Goal: Entertainment & Leisure: Consume media (video, audio)

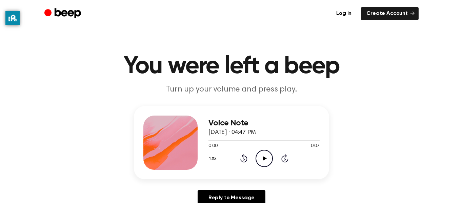
click at [260, 158] on icon "Play Audio" at bounding box center [263, 158] width 17 height 17
click at [264, 158] on icon at bounding box center [264, 158] width 4 height 4
click at [266, 153] on icon "Play Audio" at bounding box center [263, 158] width 17 height 17
click at [262, 157] on icon at bounding box center [264, 158] width 4 height 4
click at [266, 163] on icon "Play Audio" at bounding box center [263, 158] width 17 height 17
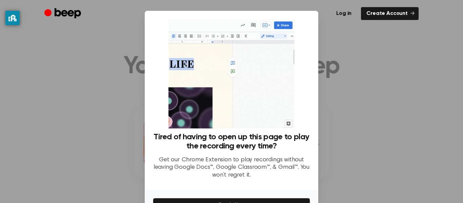
click at [77, 150] on div at bounding box center [231, 101] width 463 height 203
click at [404, 14] on link "Create Account" at bounding box center [390, 13] width 58 height 13
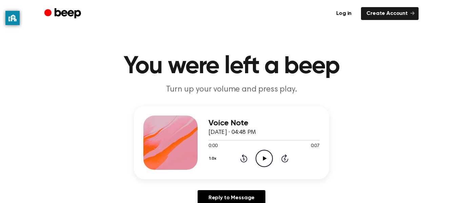
click at [266, 157] on icon "Play Audio" at bounding box center [263, 158] width 17 height 17
click at [261, 157] on icon "Play Audio" at bounding box center [263, 158] width 17 height 17
click at [272, 154] on icon "Play Audio" at bounding box center [263, 158] width 17 height 17
click at [263, 159] on icon at bounding box center [264, 158] width 4 height 4
click at [260, 156] on icon "Play Audio" at bounding box center [263, 158] width 17 height 17
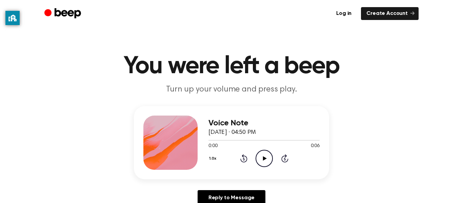
click at [264, 143] on div "0:00 0:06" at bounding box center [263, 146] width 111 height 7
click at [261, 161] on icon "Play Audio" at bounding box center [263, 158] width 17 height 17
click at [266, 160] on icon "Play Audio" at bounding box center [263, 158] width 17 height 17
click at [261, 153] on icon "Play Audio" at bounding box center [263, 158] width 17 height 17
click at [257, 155] on icon "Play Audio" at bounding box center [263, 158] width 17 height 17
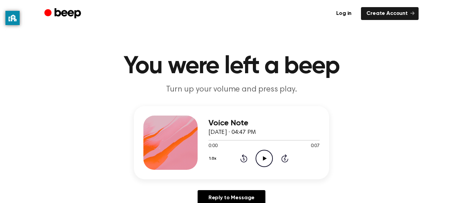
click at [277, 155] on div "1.0x Rewind 5 seconds Play Audio Skip 5 seconds" at bounding box center [263, 158] width 111 height 17
click at [270, 159] on icon "Play Audio" at bounding box center [263, 158] width 17 height 17
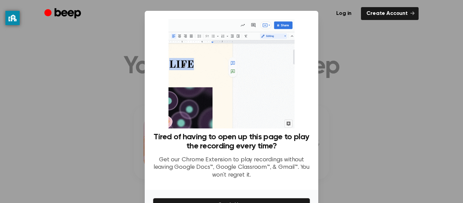
click at [409, 26] on div "Log in Create Account" at bounding box center [231, 13] width 374 height 27
click at [402, 18] on link "Create Account" at bounding box center [390, 13] width 58 height 13
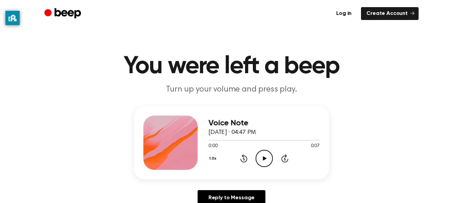
click at [264, 147] on div "0:00 0:07" at bounding box center [263, 146] width 111 height 7
click at [263, 160] on icon at bounding box center [264, 158] width 4 height 4
click at [262, 165] on icon "Play Audio" at bounding box center [263, 158] width 17 height 17
click at [274, 163] on div "1.0x Rewind 5 seconds Play Audio Skip 5 seconds" at bounding box center [263, 158] width 111 height 17
click at [245, 160] on icon "Rewind 5 seconds" at bounding box center [243, 158] width 7 height 9
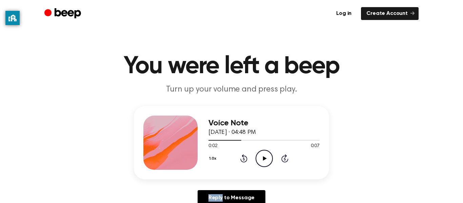
click at [245, 160] on icon "Rewind 5 seconds" at bounding box center [243, 158] width 7 height 9
click at [264, 157] on icon "Play Audio" at bounding box center [263, 158] width 17 height 17
click at [264, 160] on icon "Play Audio" at bounding box center [263, 158] width 17 height 17
click at [265, 156] on icon "Play Audio" at bounding box center [263, 158] width 17 height 17
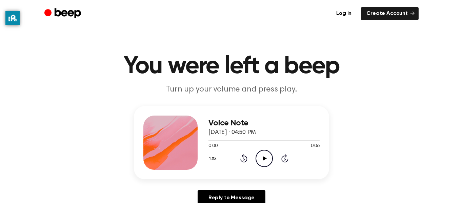
click at [261, 161] on icon "Play Audio" at bounding box center [263, 158] width 17 height 17
click at [266, 154] on icon "Play Audio" at bounding box center [263, 158] width 17 height 17
click at [260, 160] on icon "Play Audio" at bounding box center [263, 158] width 17 height 17
click at [261, 163] on icon "Play Audio" at bounding box center [263, 158] width 17 height 17
click at [261, 160] on icon "Play Audio" at bounding box center [263, 158] width 17 height 17
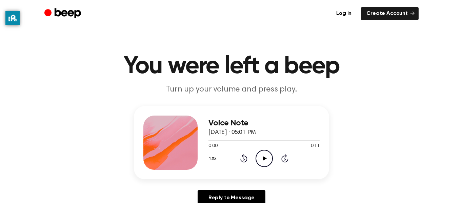
click at [260, 159] on icon "Play Audio" at bounding box center [263, 158] width 17 height 17
click at [259, 159] on icon "Play Audio" at bounding box center [263, 158] width 17 height 17
click at [258, 158] on icon "Play Audio" at bounding box center [263, 158] width 17 height 17
click at [268, 164] on icon "Play Audio" at bounding box center [263, 158] width 17 height 17
